Goal: Information Seeking & Learning: Learn about a topic

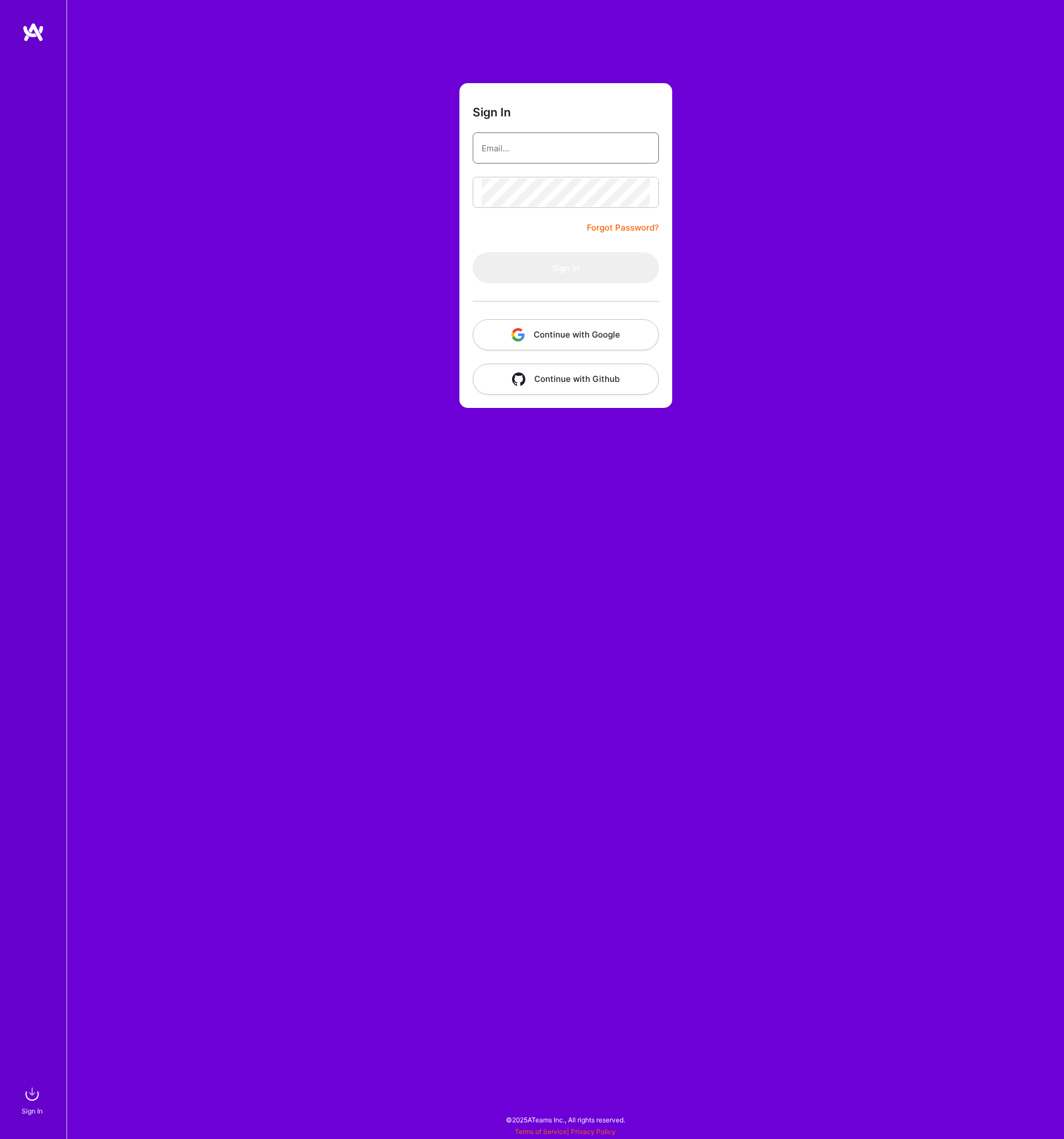
type input "[PERSON_NAME][EMAIL_ADDRESS][PERSON_NAME][DOMAIN_NAME]"
click at [565, 268] on button "Sign In" at bounding box center [566, 267] width 186 height 31
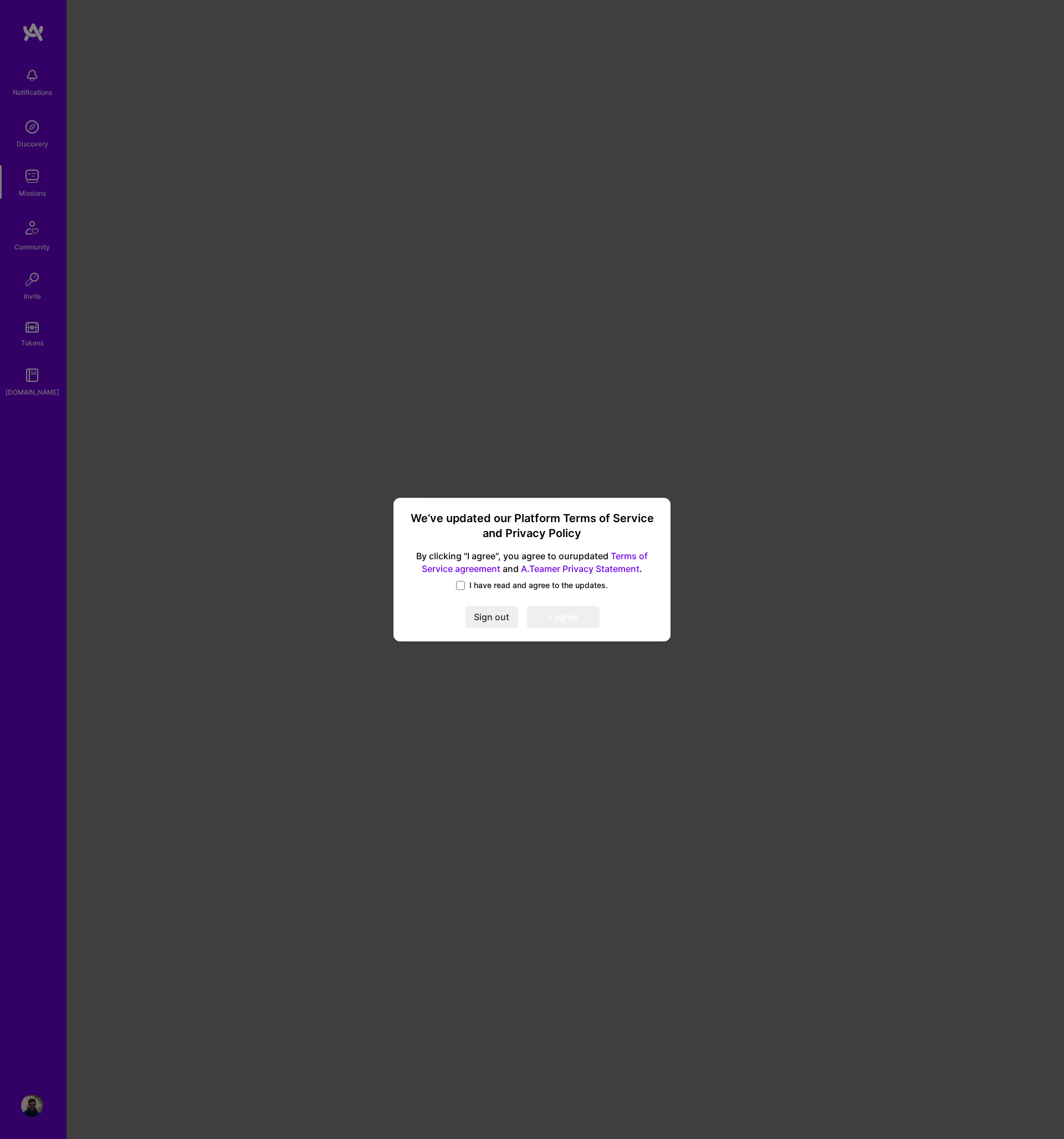
click at [465, 586] on label "I have read and agree to the updates." at bounding box center [532, 585] width 152 height 11
click at [0, 0] on input "I have read and agree to the updates." at bounding box center [0, 0] width 0 height 0
click at [571, 616] on button "I agree" at bounding box center [563, 617] width 73 height 22
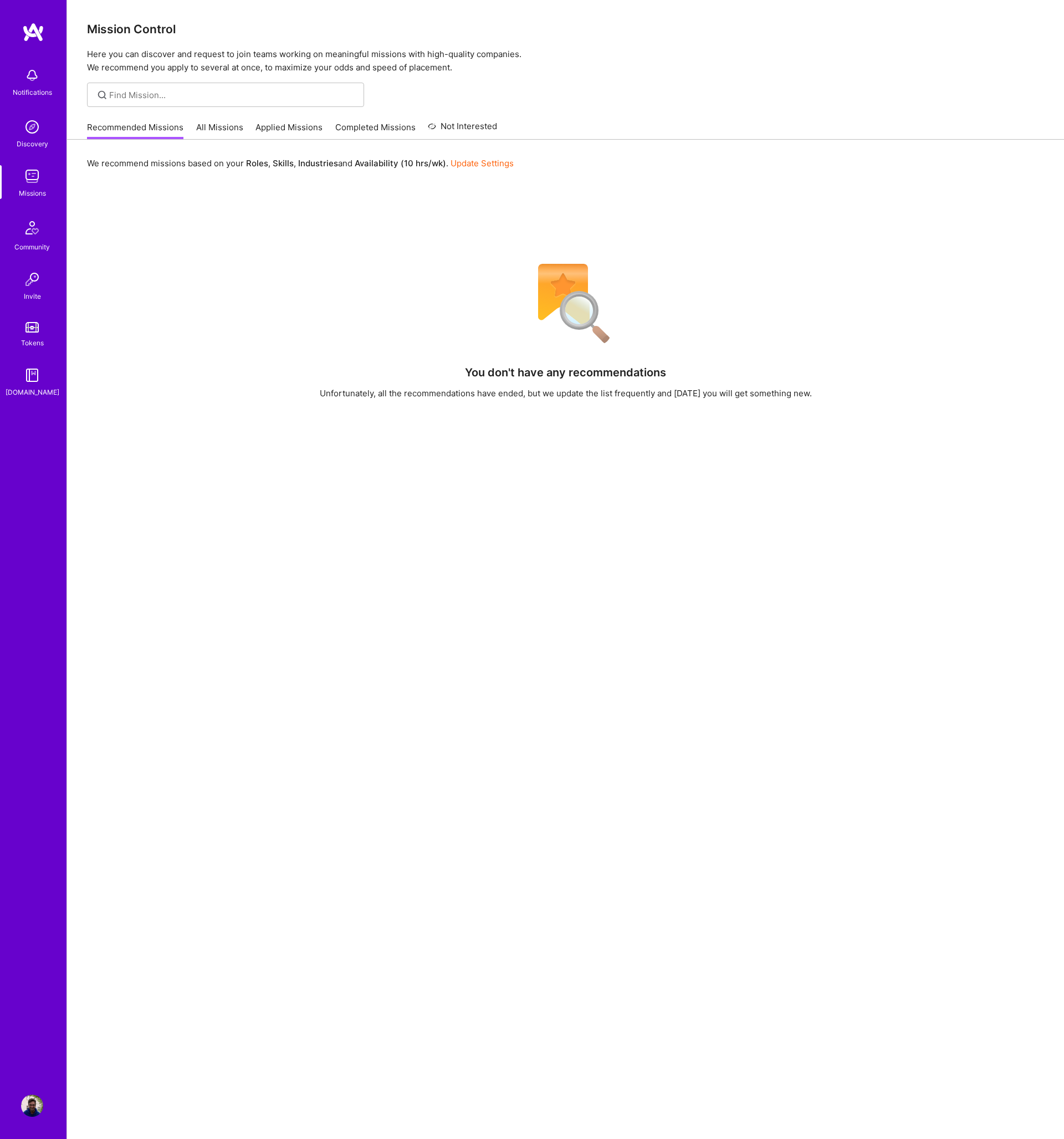
click at [221, 130] on link "All Missions" at bounding box center [220, 130] width 47 height 18
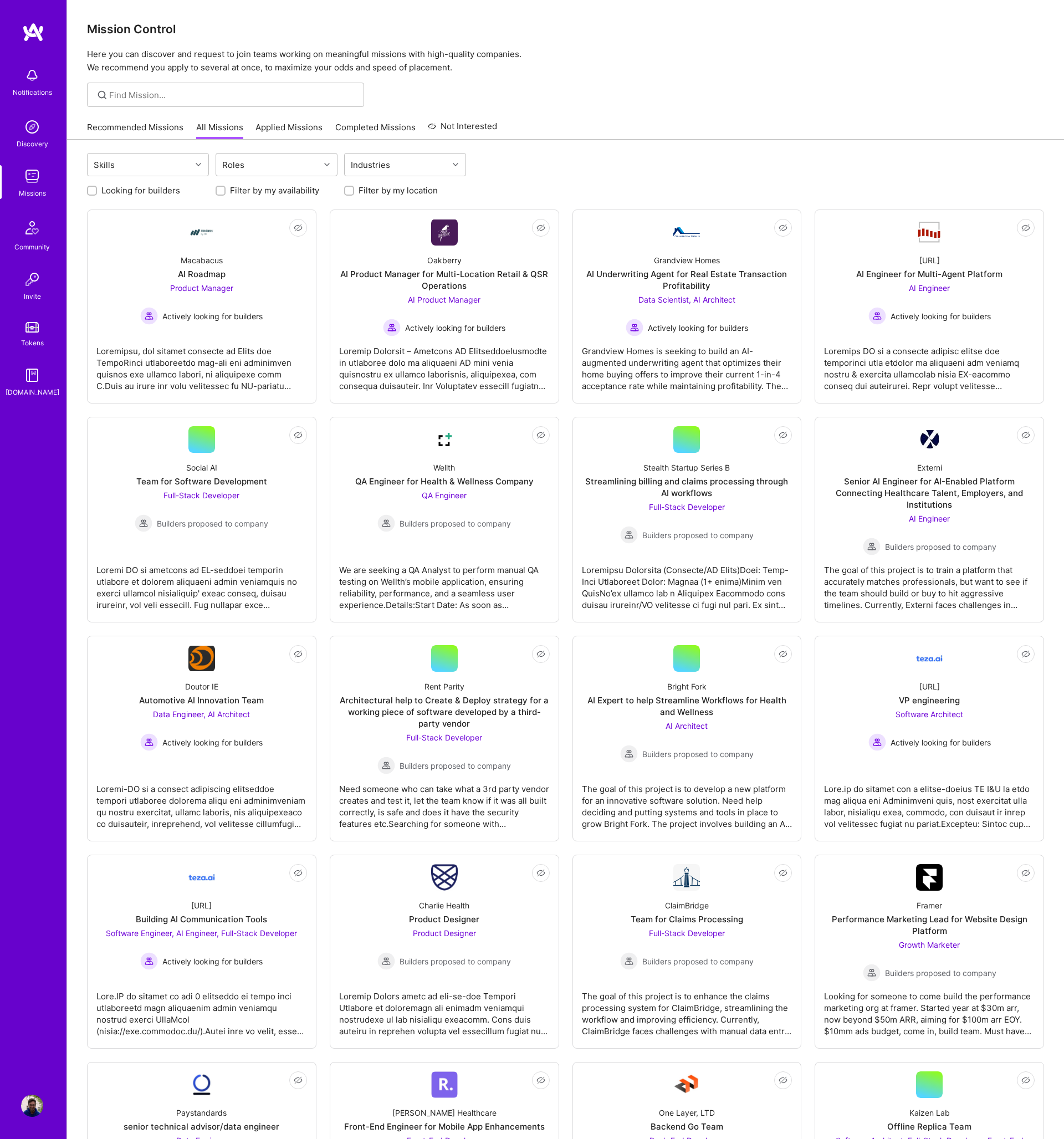
click at [108, 127] on link "Recommended Missions" at bounding box center [135, 130] width 97 height 18
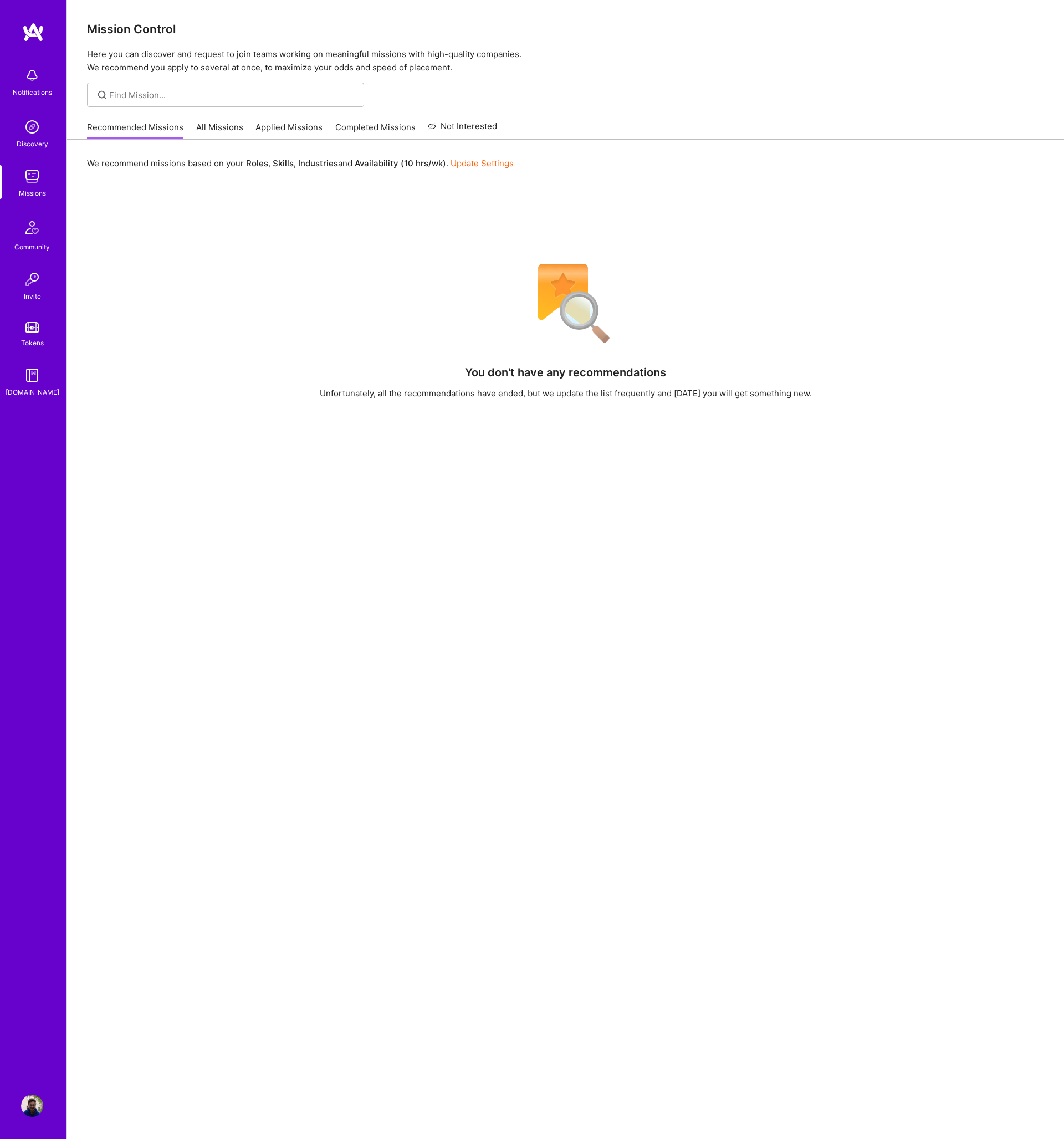
click at [226, 135] on link "All Missions" at bounding box center [220, 130] width 47 height 18
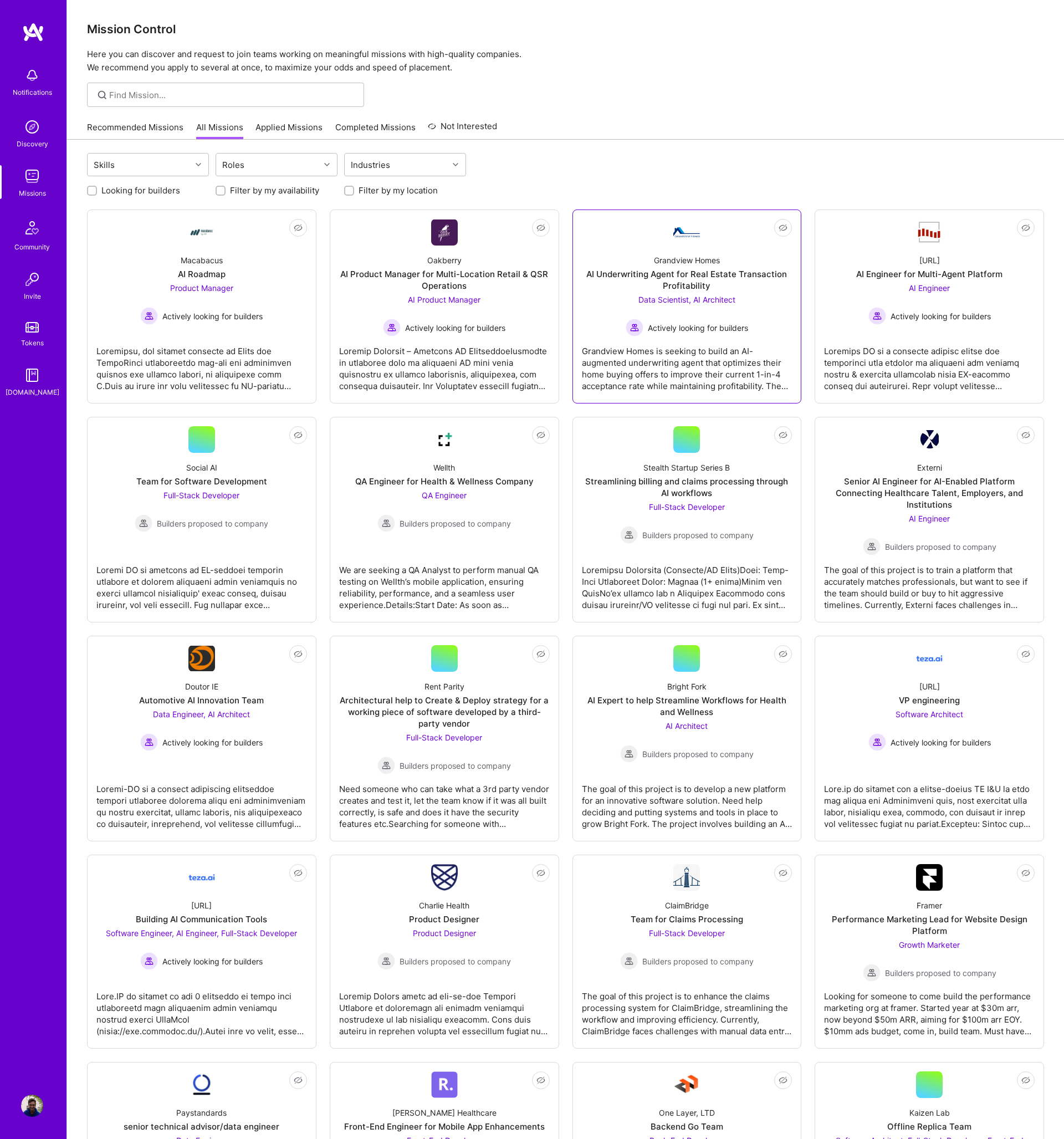
click at [697, 341] on div "Grandview Homes is seeking to build an AI-augmented underwriting agent that opt…" at bounding box center [687, 364] width 210 height 56
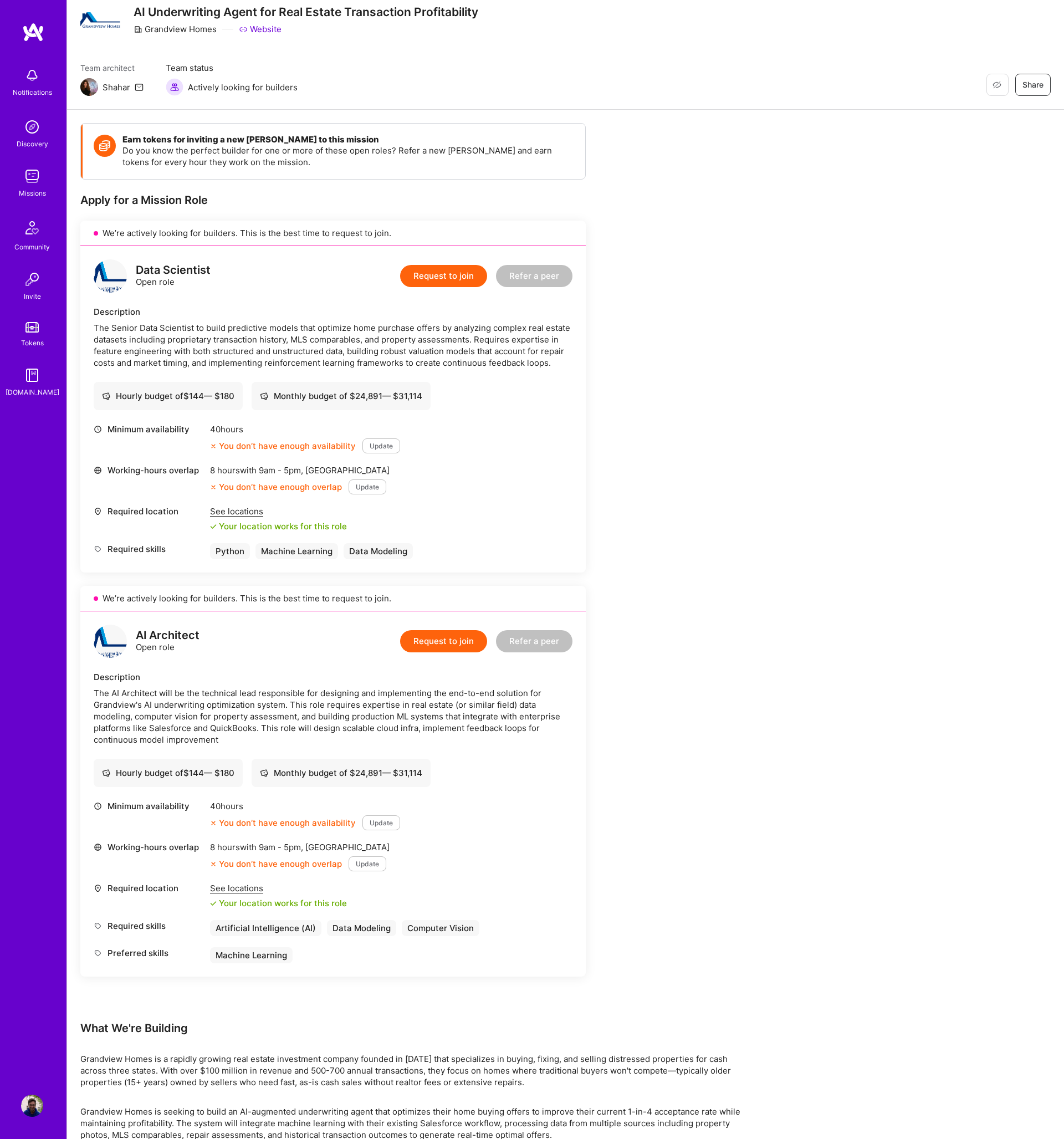
scroll to position [168, 0]
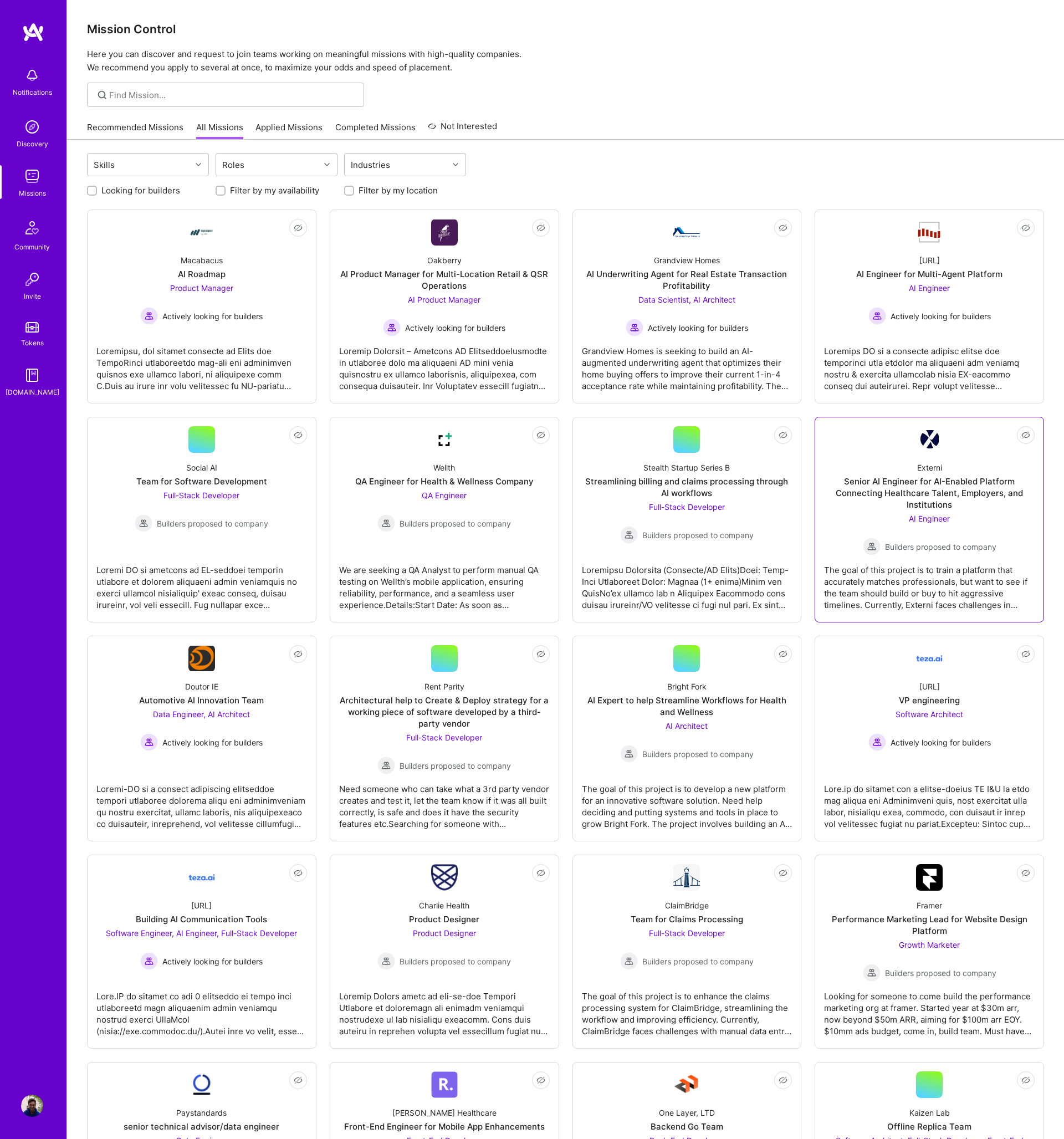
click at [849, 501] on div "Senior AI Engineer for AI-Enabled Platform Connecting Healthcare Talent, Employ…" at bounding box center [929, 493] width 210 height 35
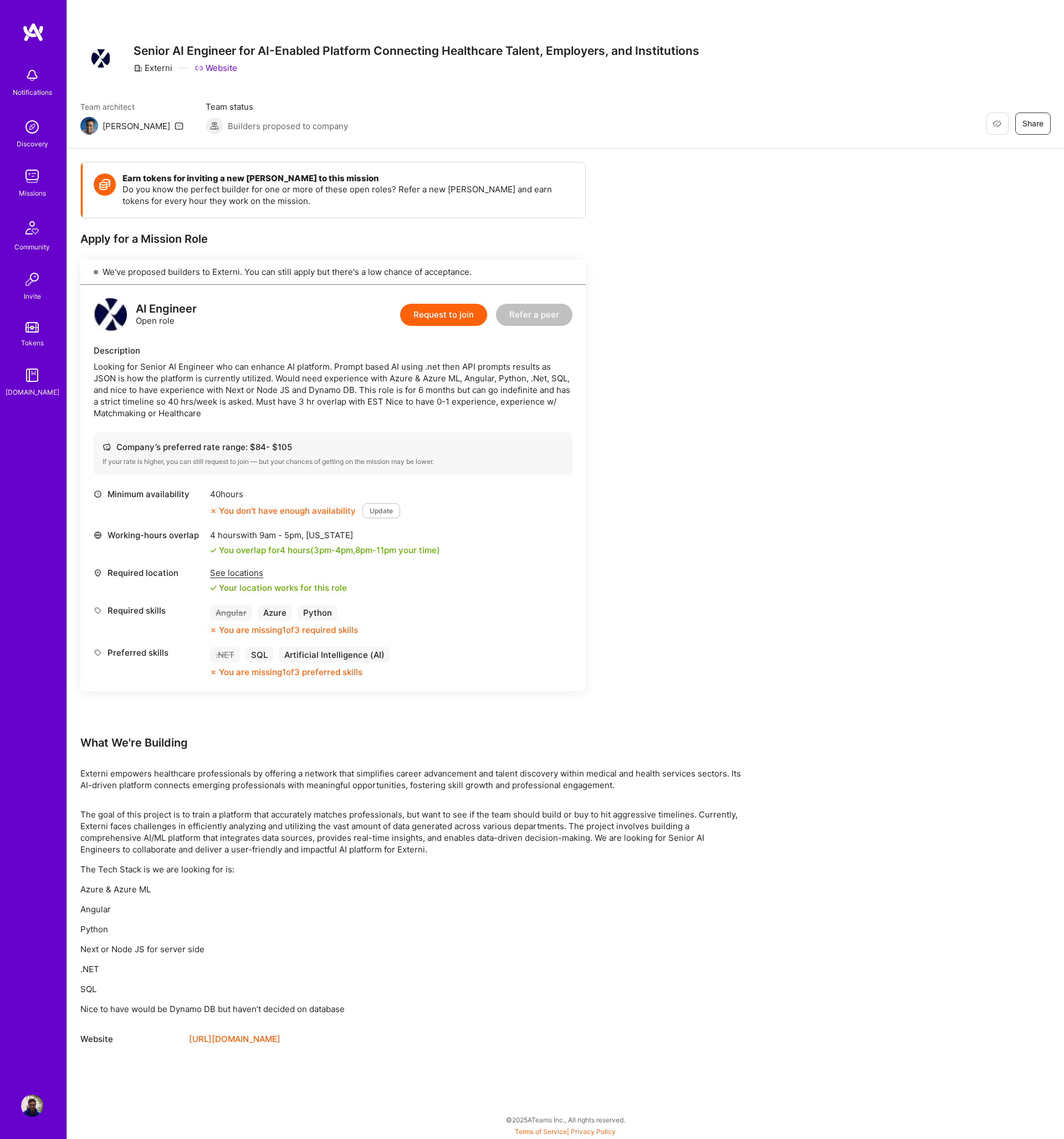
click at [29, 39] on img at bounding box center [33, 32] width 22 height 20
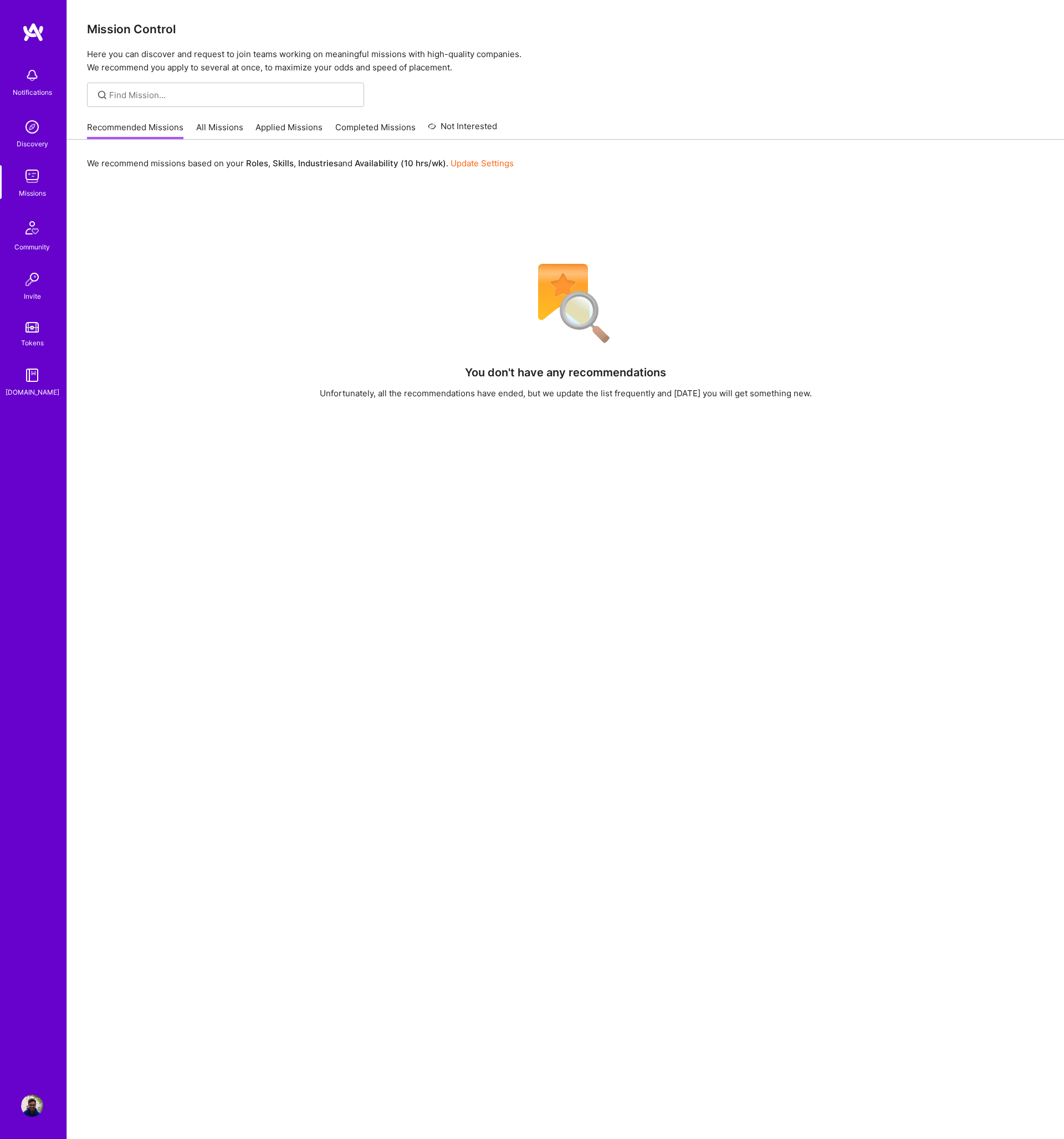
click at [236, 128] on link "All Missions" at bounding box center [220, 130] width 47 height 18
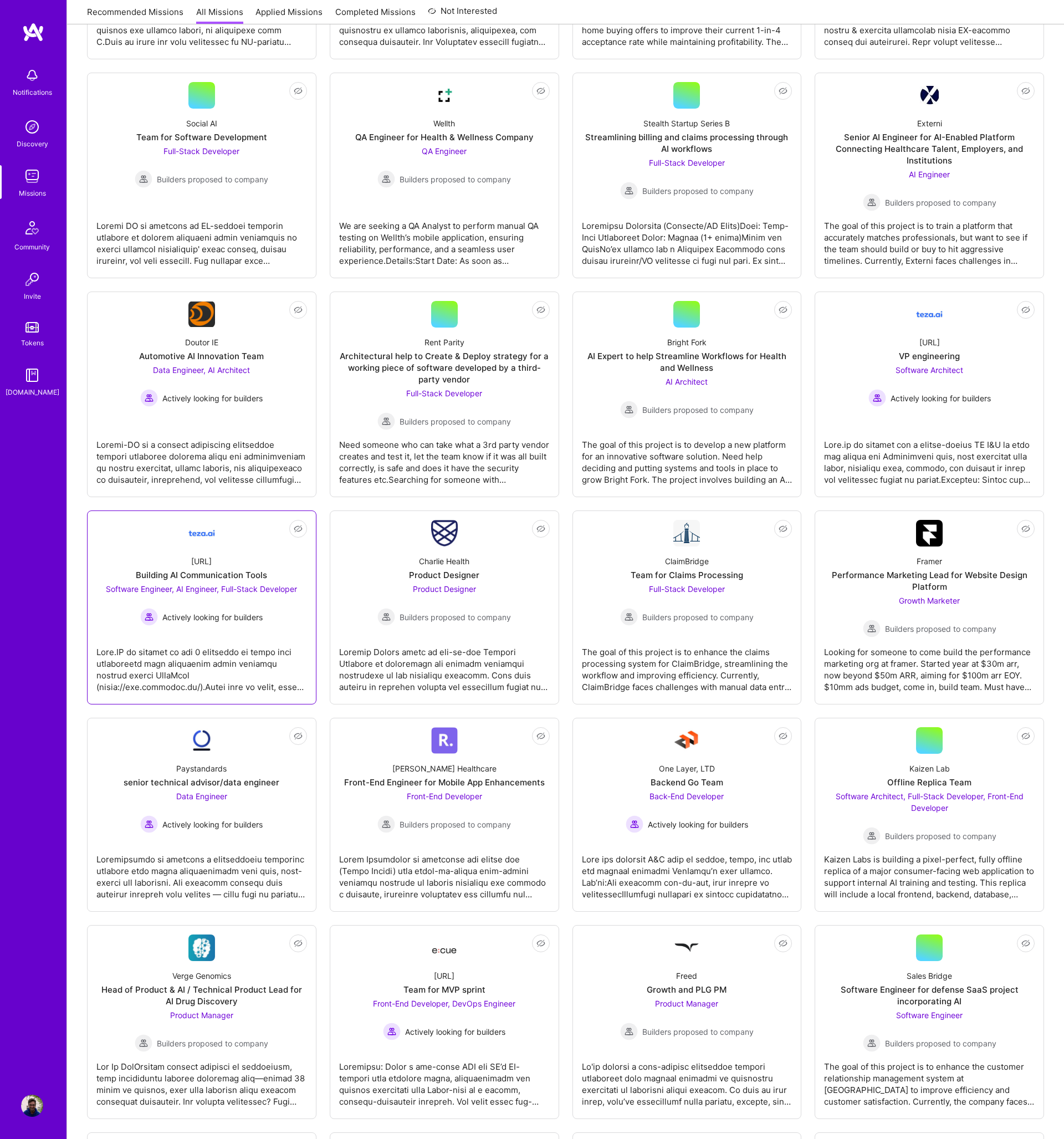
scroll to position [562, 0]
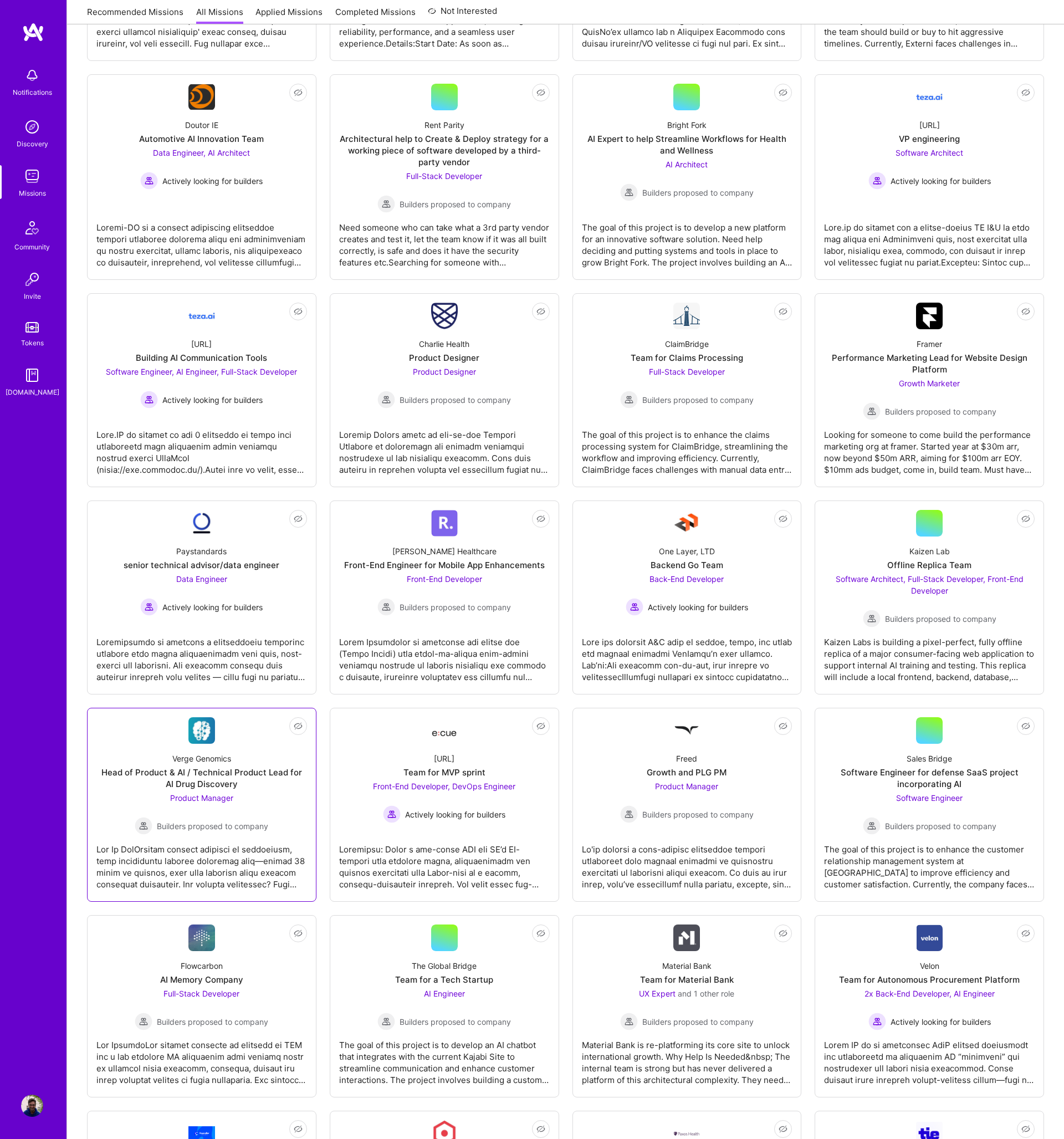
click at [247, 807] on div "Product Manager Builders proposed to company" at bounding box center [202, 813] width 134 height 43
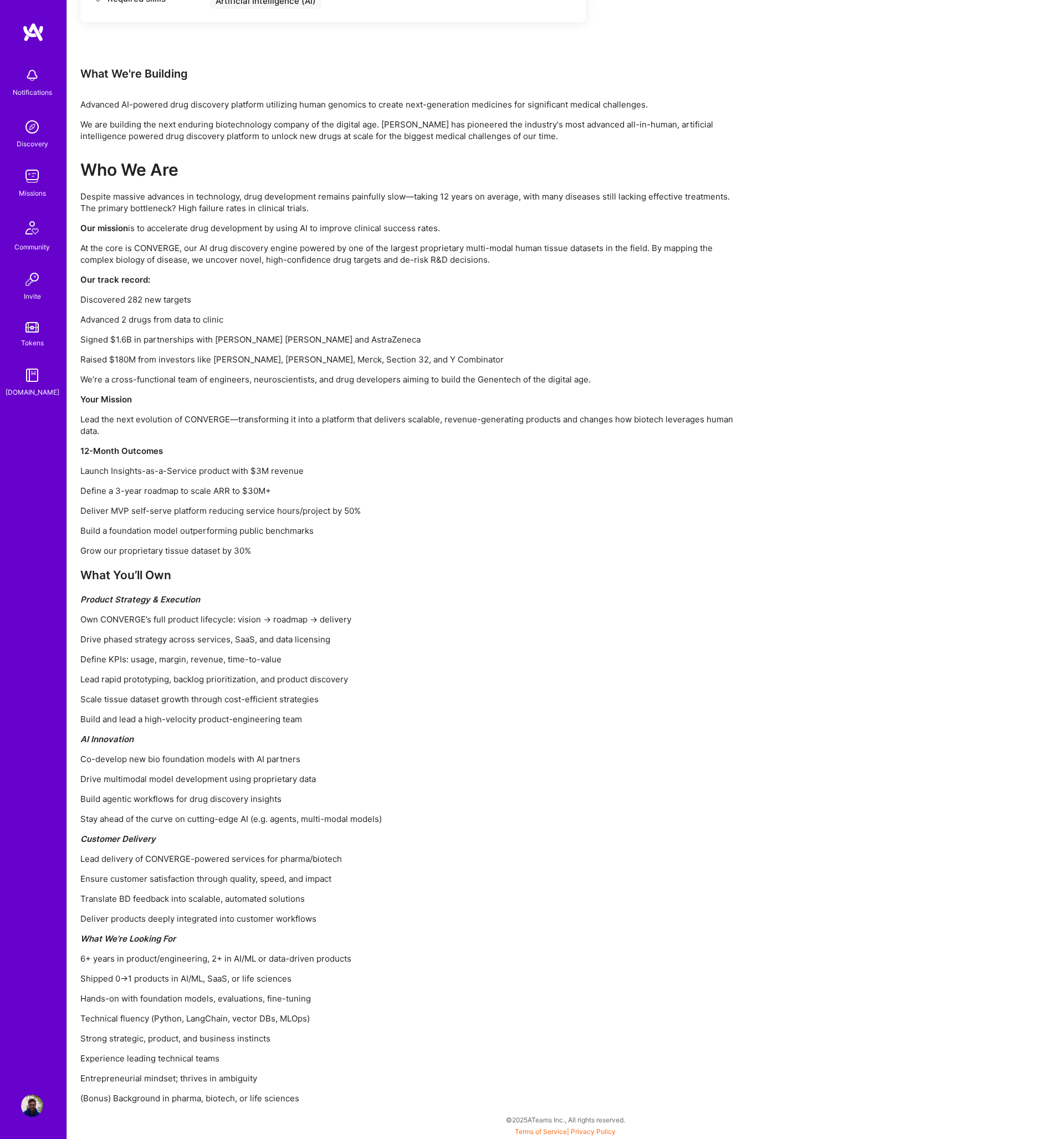
scroll to position [80, 0]
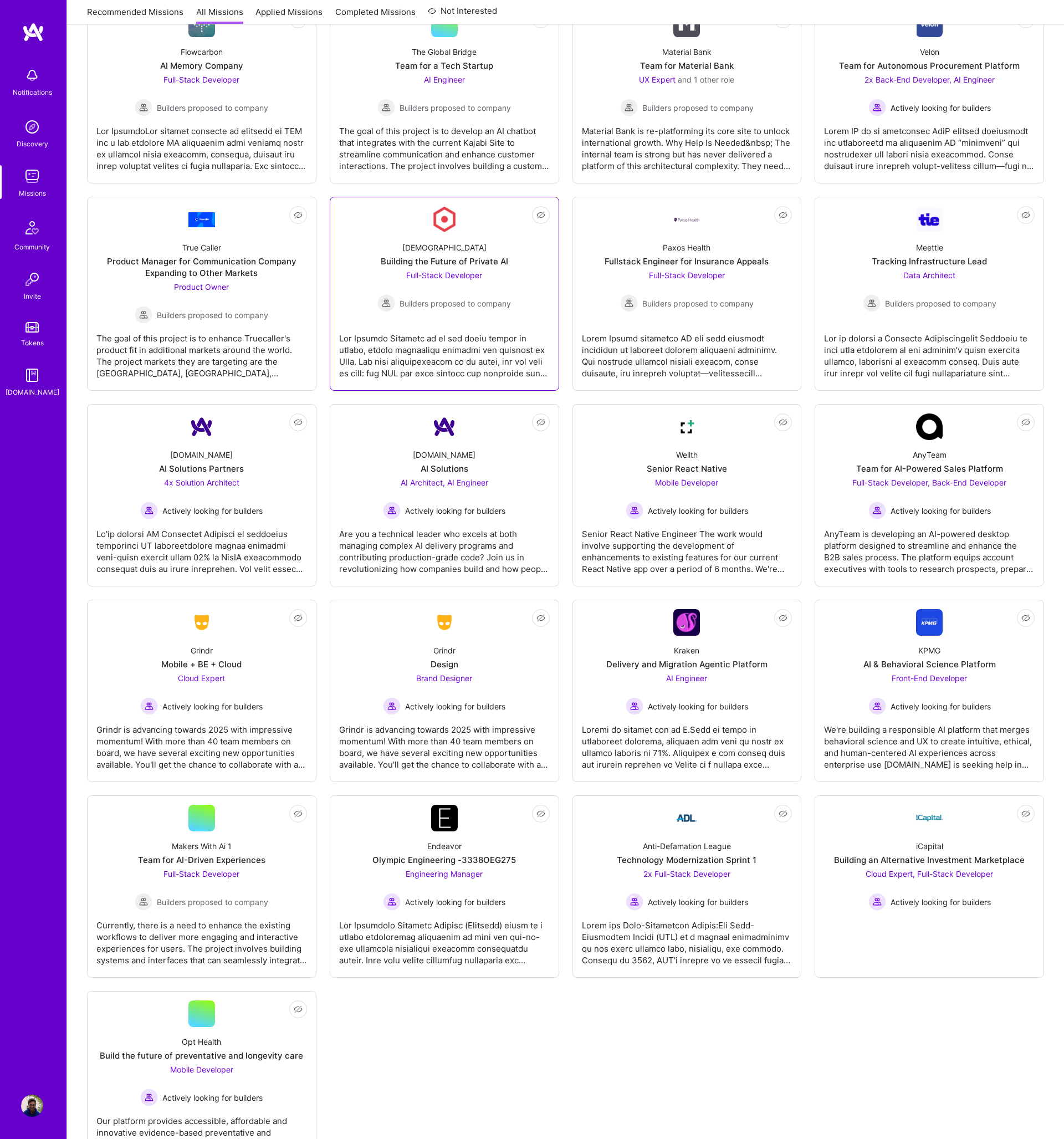
scroll to position [1536, 0]
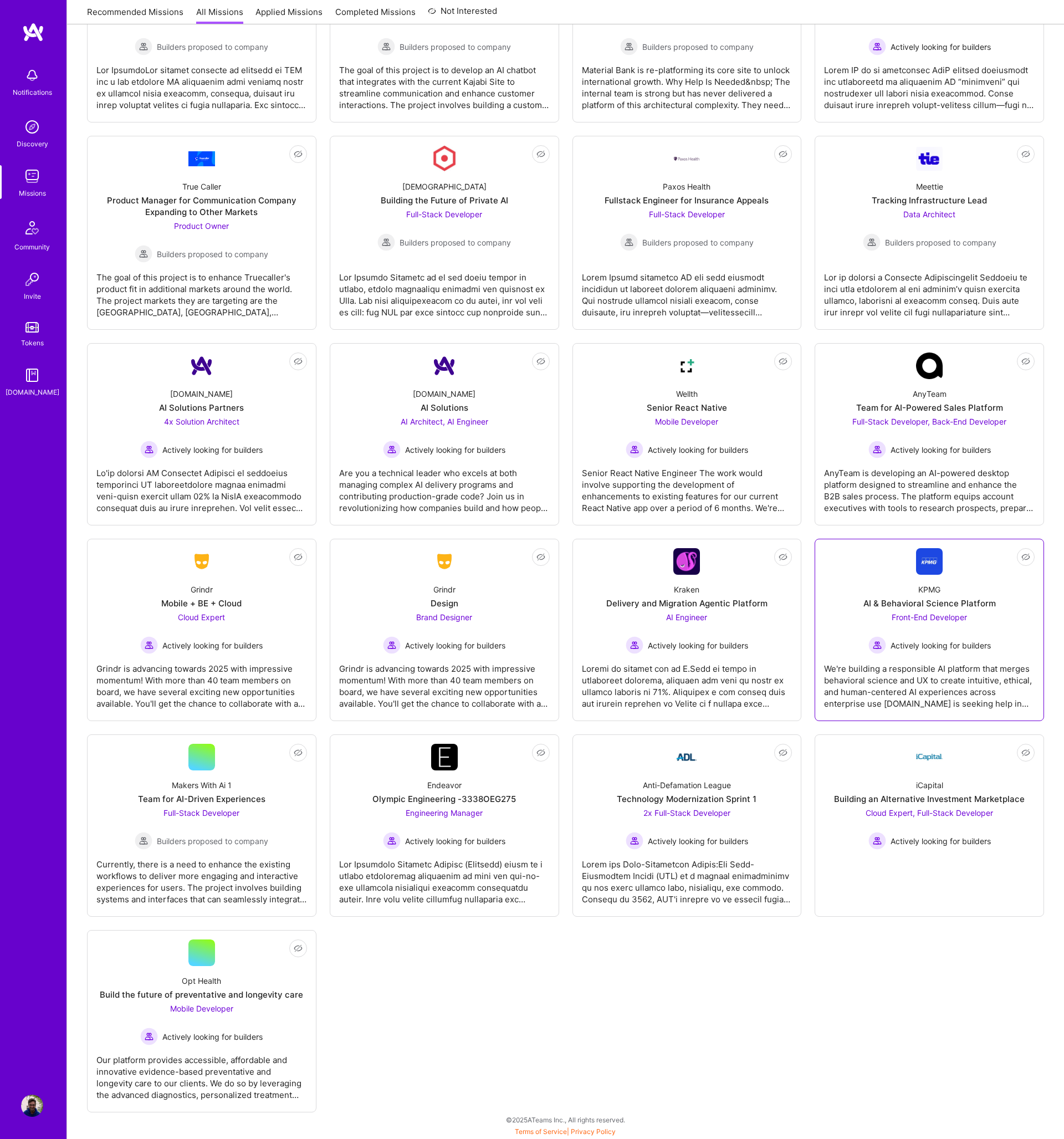
click at [855, 684] on div "We're building a responsible AI platform that merges behavioral science and UX …" at bounding box center [929, 682] width 210 height 56
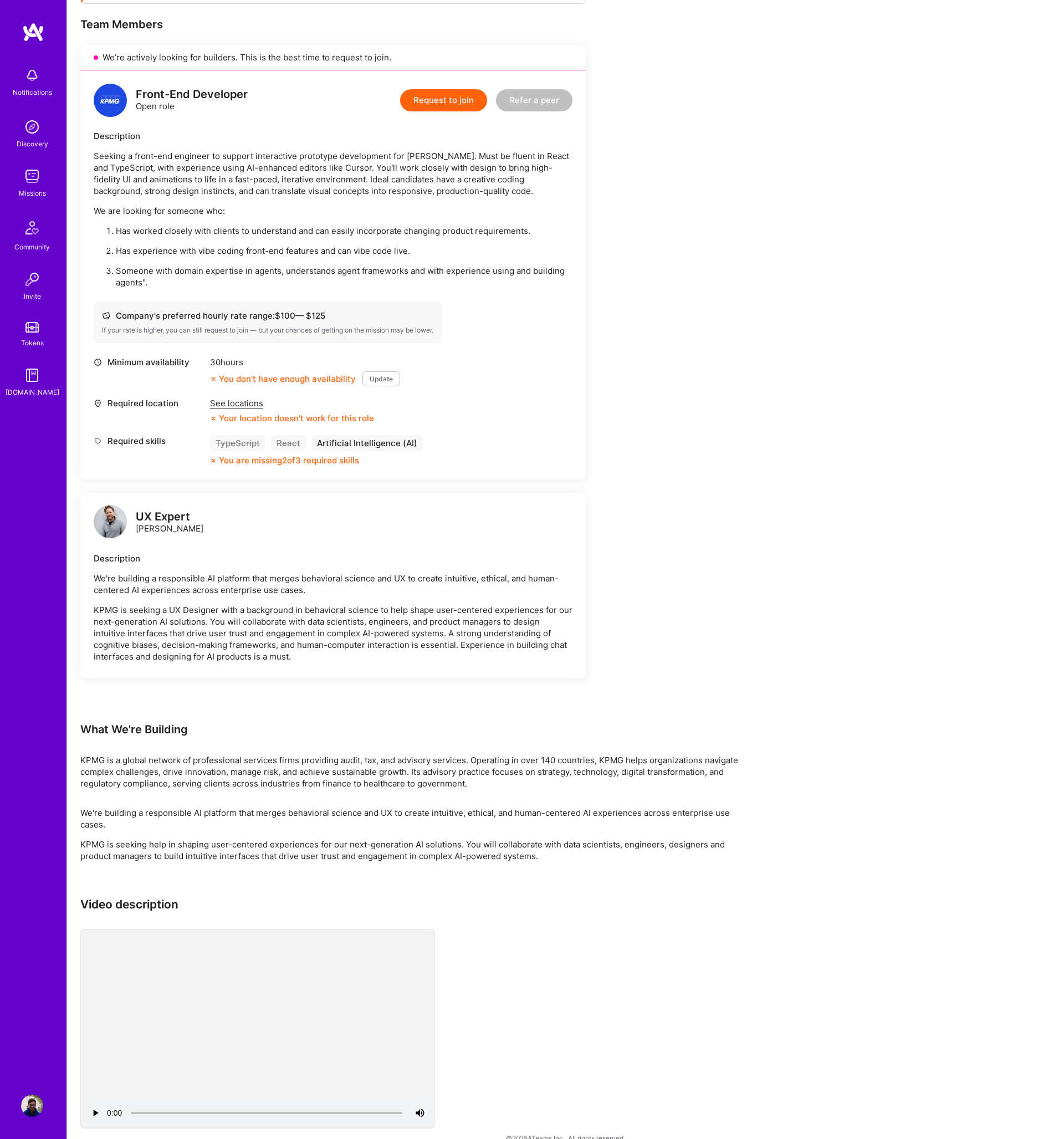
scroll to position [233, 0]
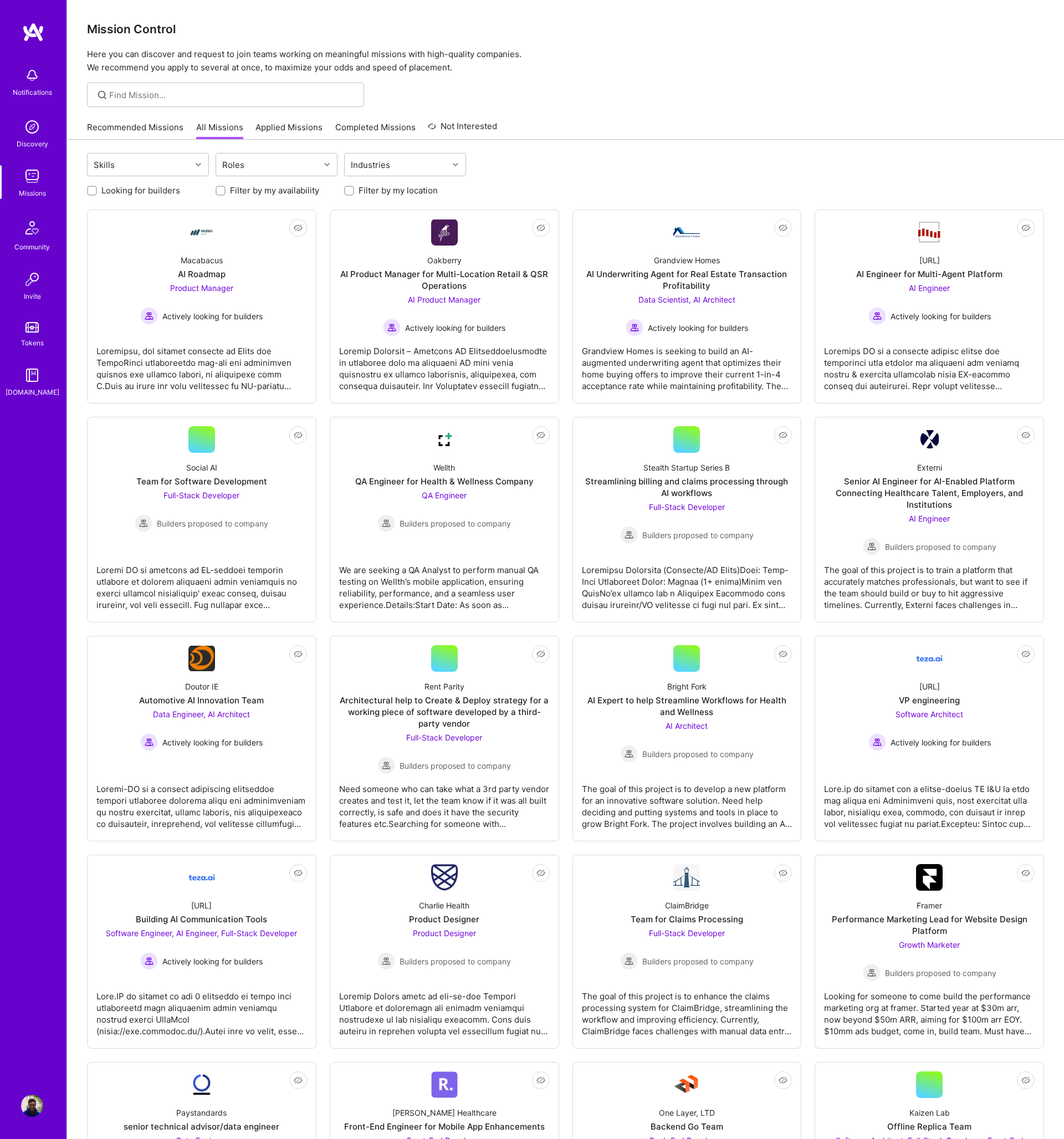
click at [351, 193] on input "Filter by my location" at bounding box center [350, 191] width 8 height 8
checkbox input "true"
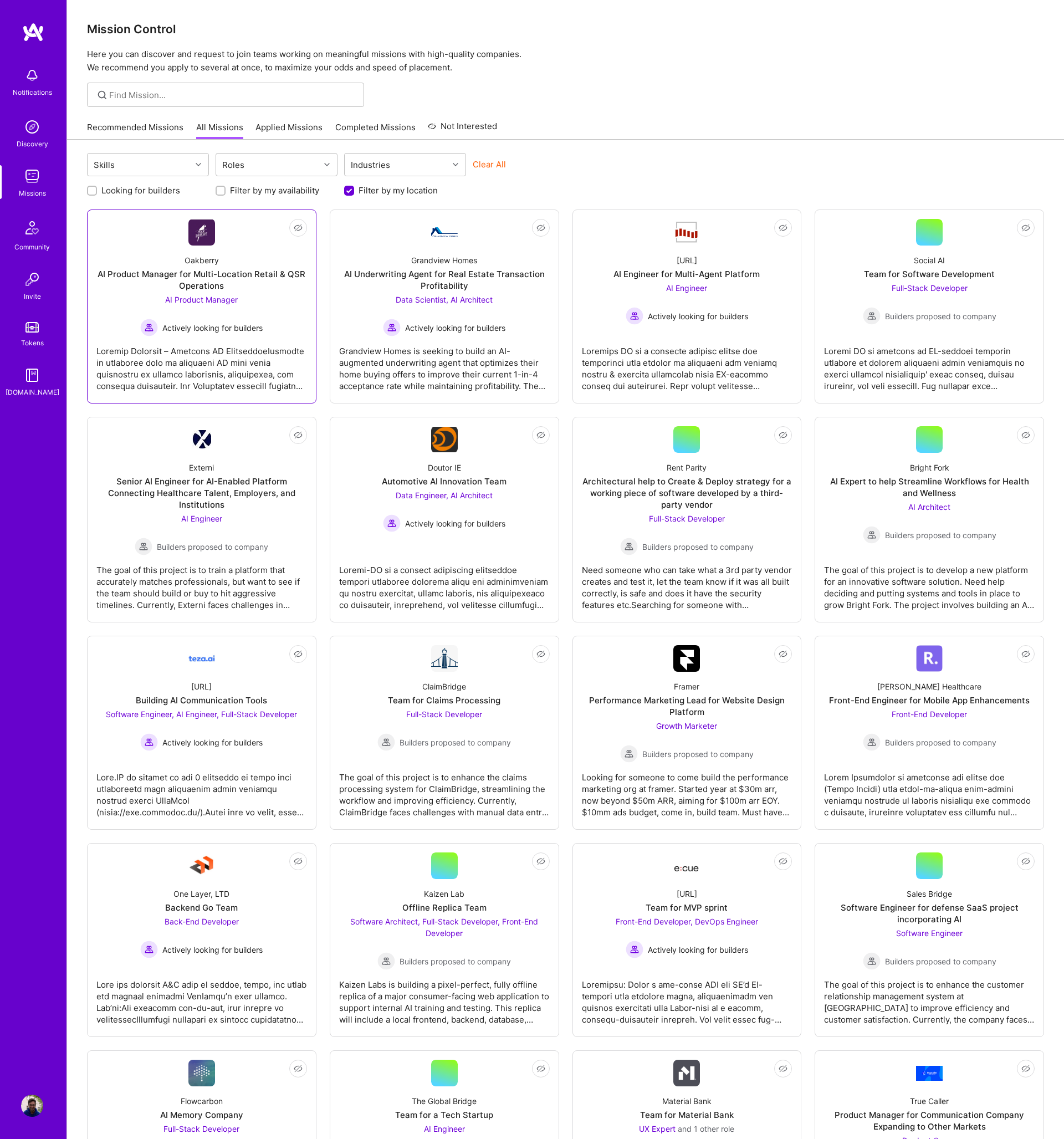
click at [266, 277] on div "AI Product Manager for Multi-Location Retail & QSR Operations" at bounding box center [202, 280] width 210 height 23
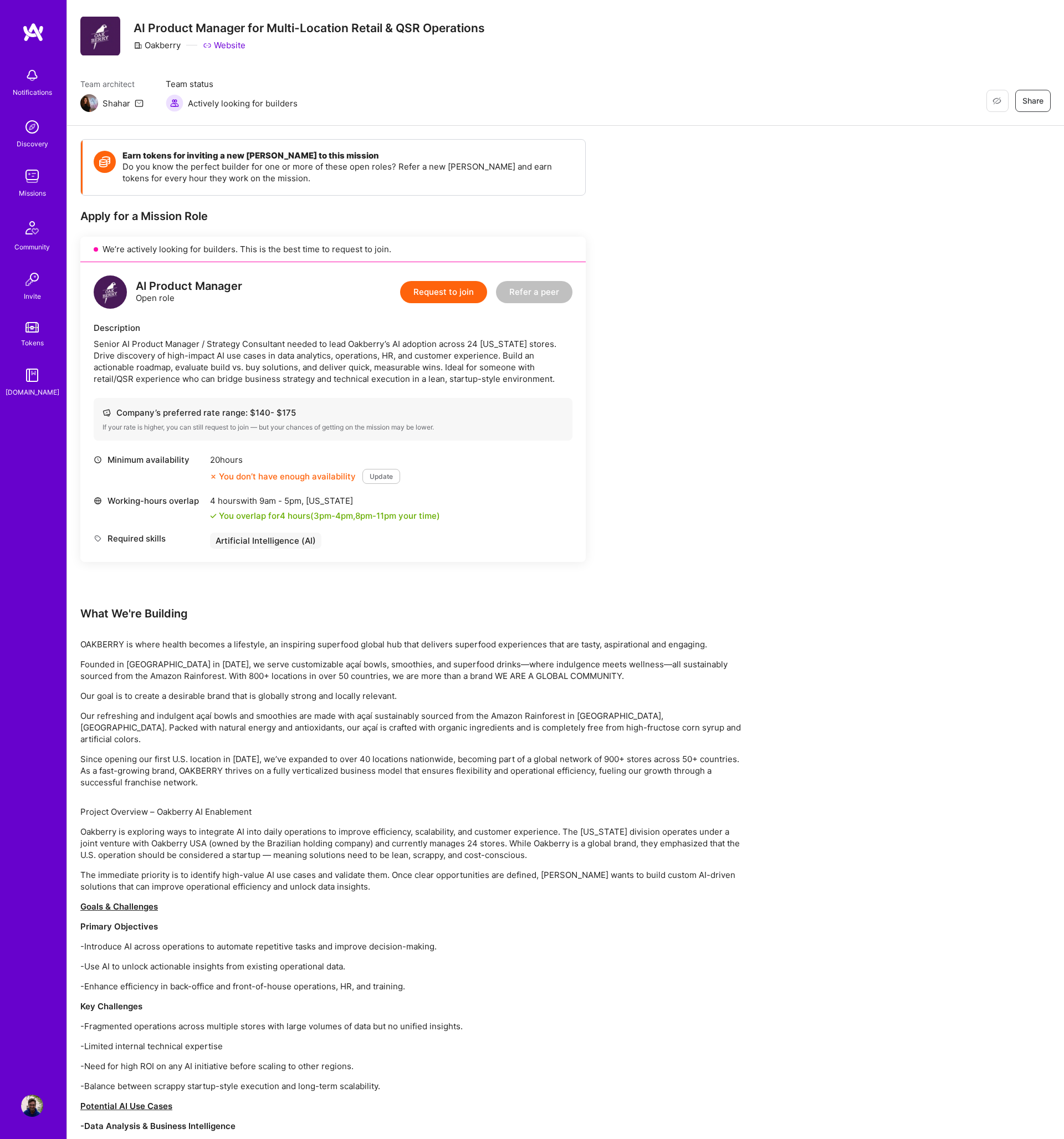
scroll to position [83, 0]
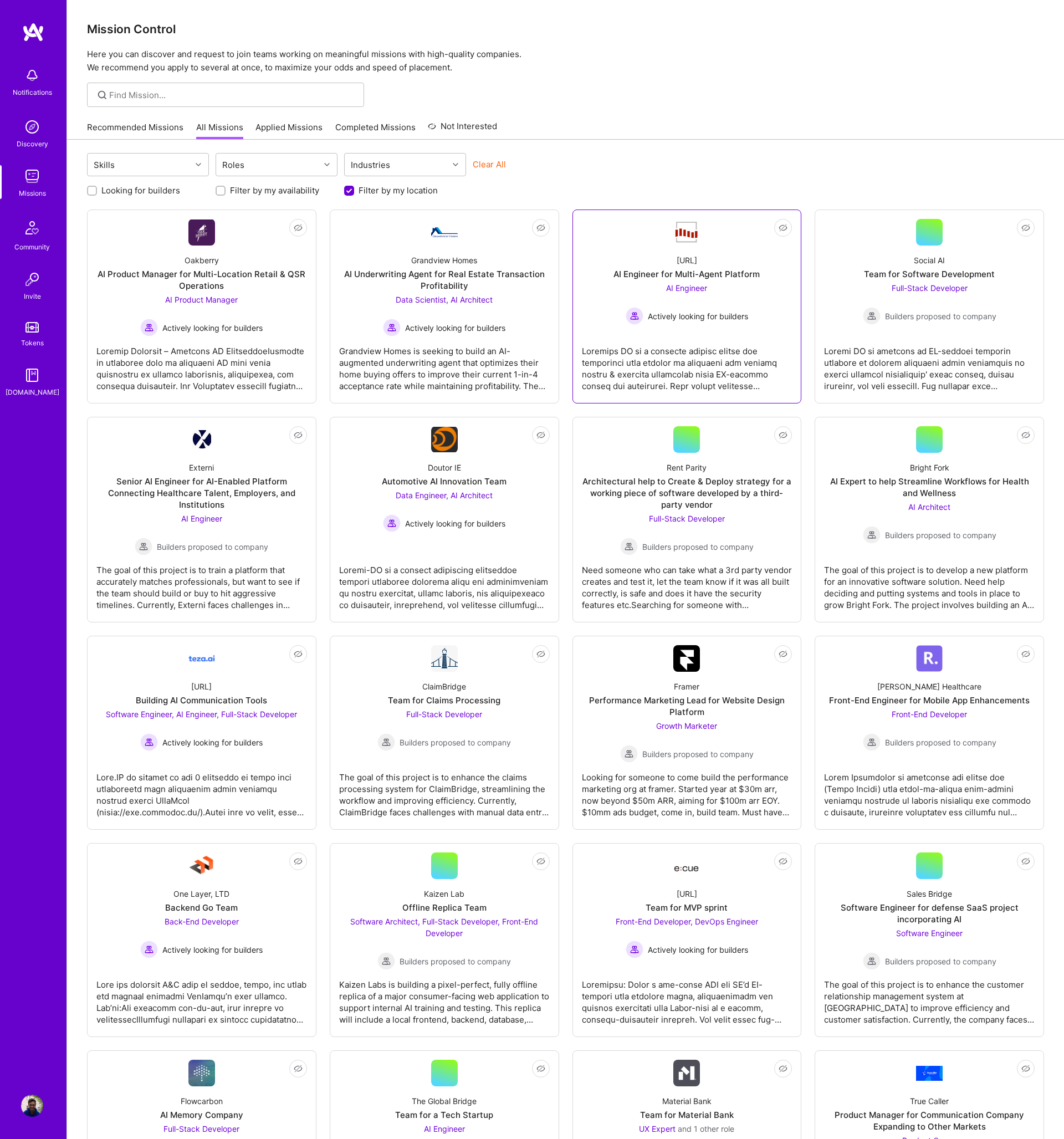
click at [681, 290] on span "AI Engineer" at bounding box center [687, 288] width 41 height 9
